Goal: Obtain resource: Download file/media

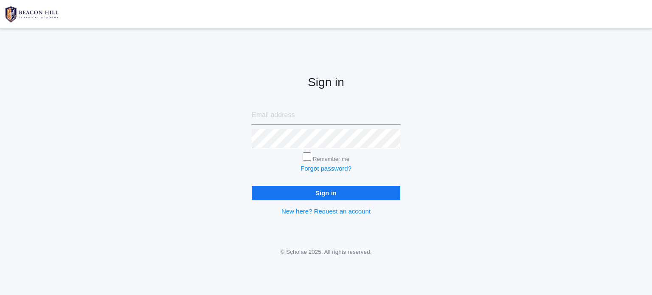
type input "[EMAIL_ADDRESS][DOMAIN_NAME]"
click at [323, 189] on input "Sign in" at bounding box center [326, 193] width 149 height 14
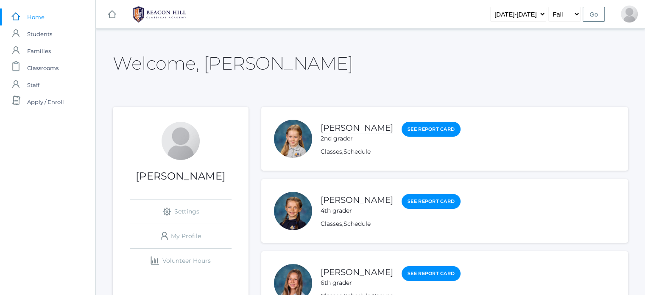
click at [347, 129] on link "[PERSON_NAME]" at bounding box center [357, 128] width 73 height 11
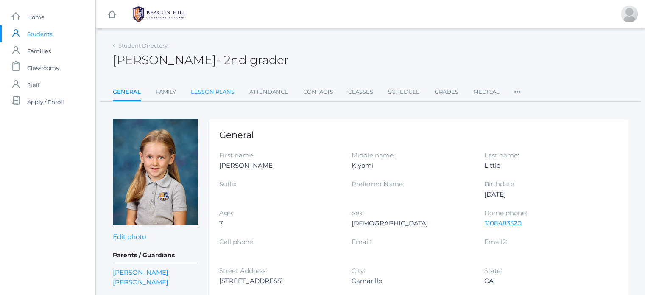
click at [225, 95] on link "Lesson Plans" at bounding box center [213, 92] width 44 height 17
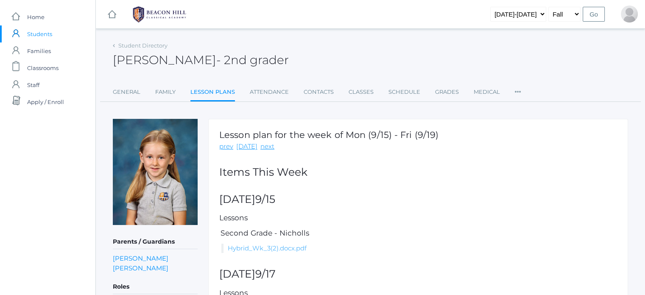
click at [250, 247] on link "Hybrid_Wk_3(2).docx.pdf" at bounding box center [267, 248] width 79 height 8
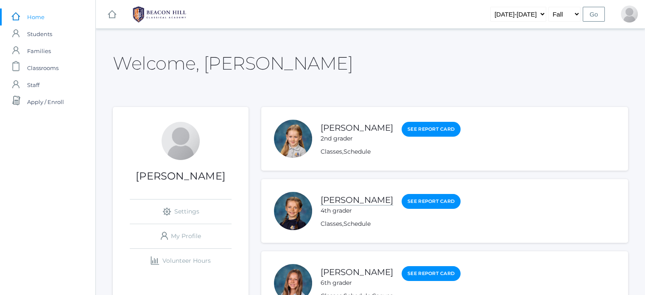
click at [363, 201] on link "[PERSON_NAME]" at bounding box center [357, 200] width 73 height 11
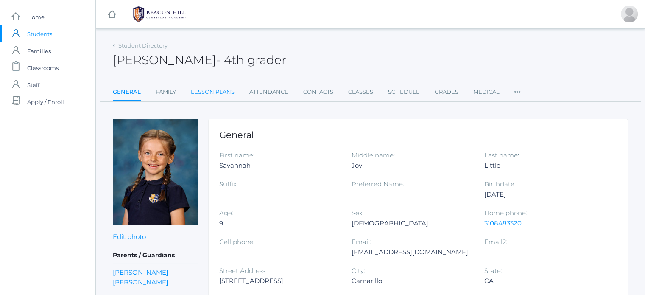
click at [226, 90] on link "Lesson Plans" at bounding box center [213, 92] width 44 height 17
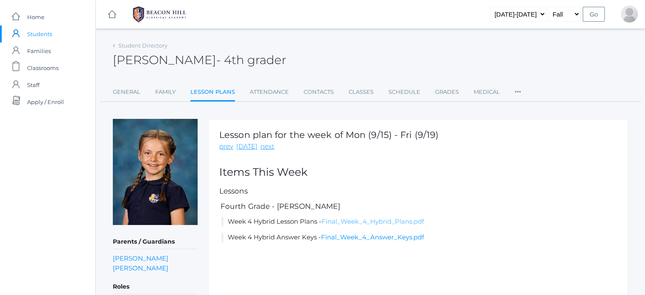
click at [389, 220] on link "Final_Week_4_Hybrid_Plans.pdf" at bounding box center [373, 221] width 103 height 8
